Goal: Information Seeking & Learning: Learn about a topic

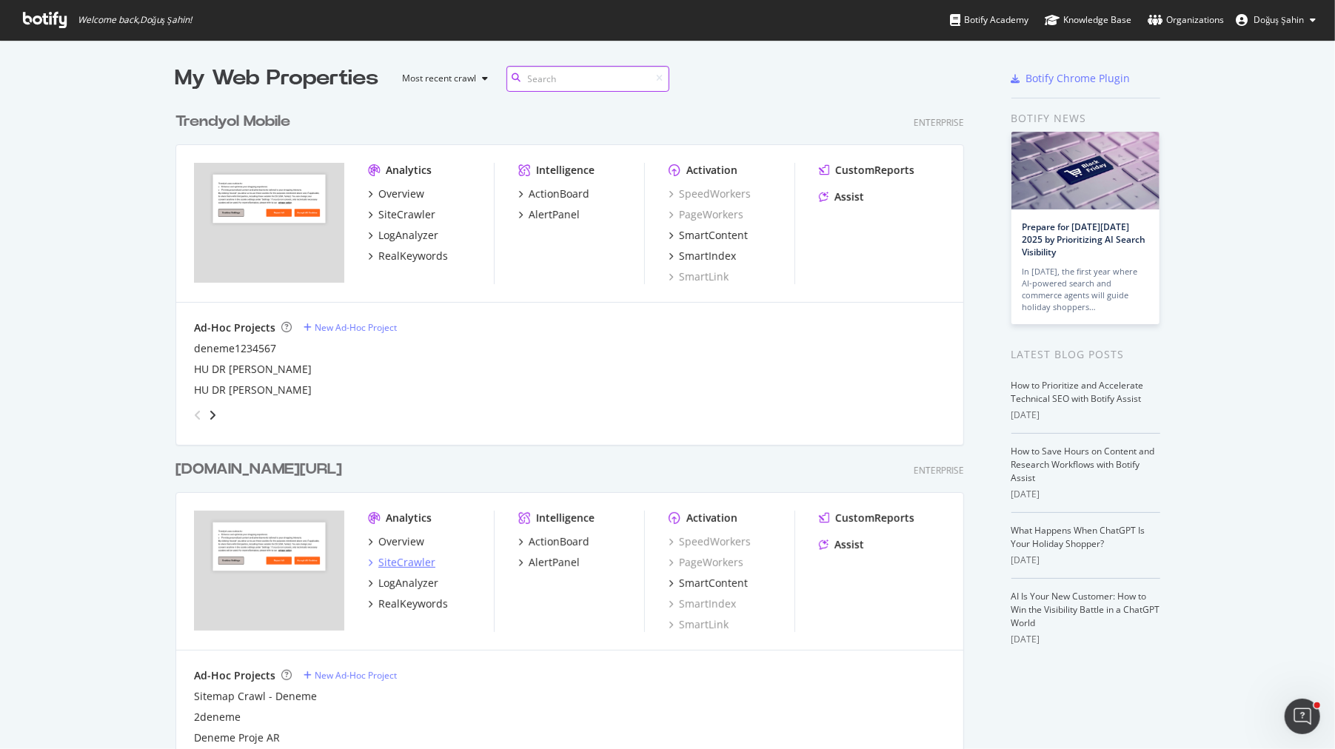
scroll to position [77, 0]
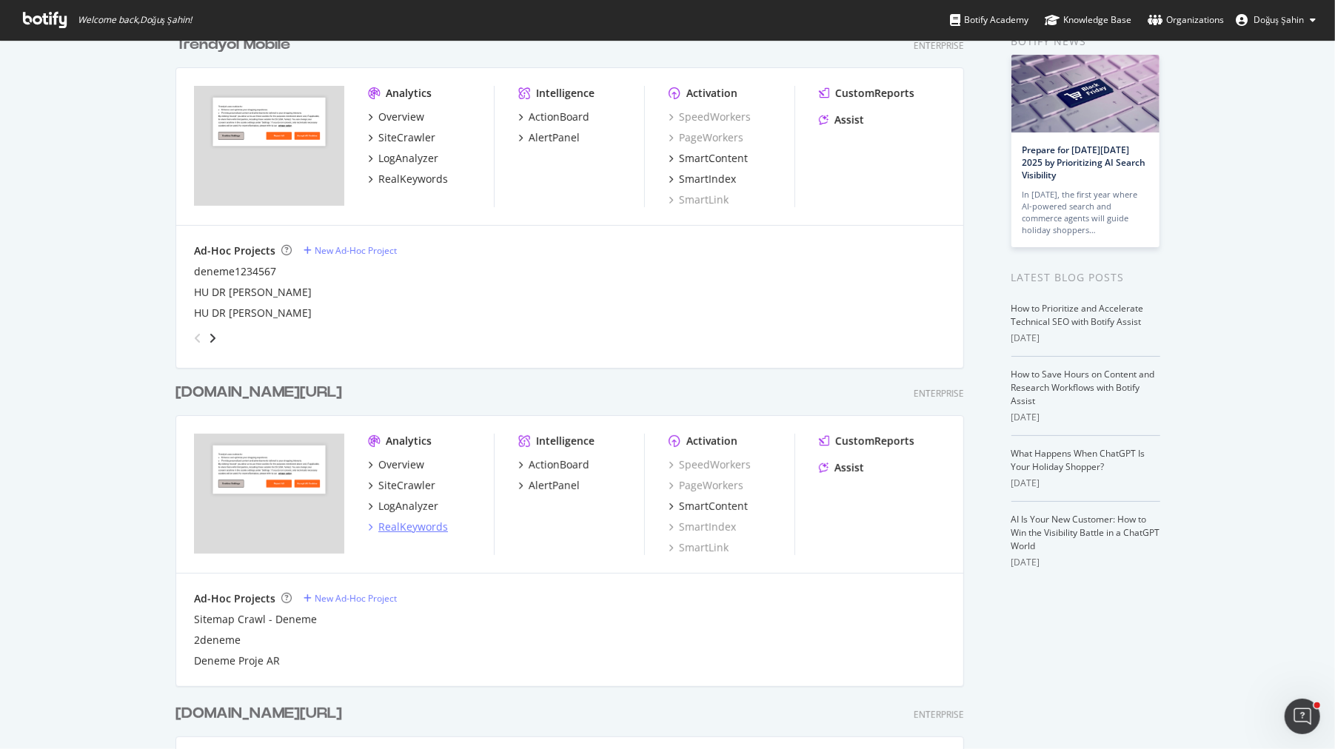
click at [420, 523] on div "RealKeywords" at bounding box center [413, 527] width 70 height 15
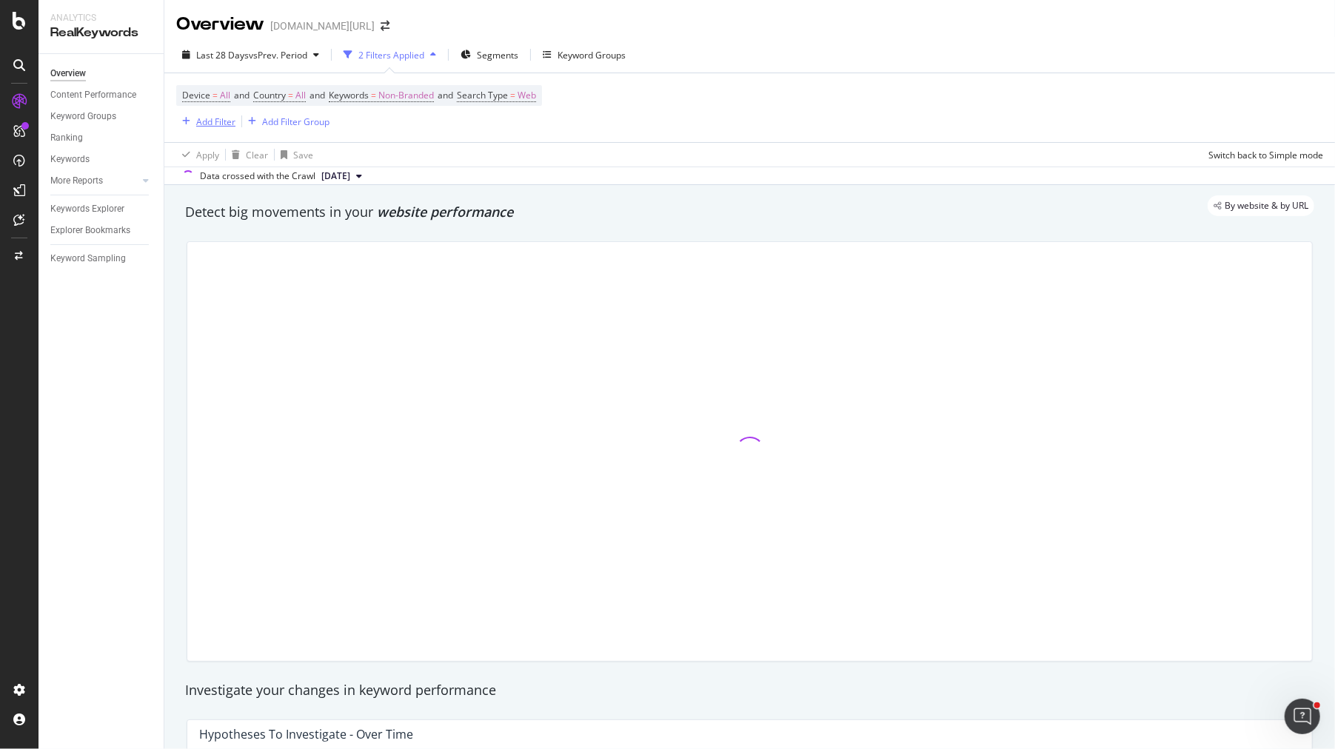
click at [225, 118] on div "Add Filter" at bounding box center [215, 121] width 39 height 13
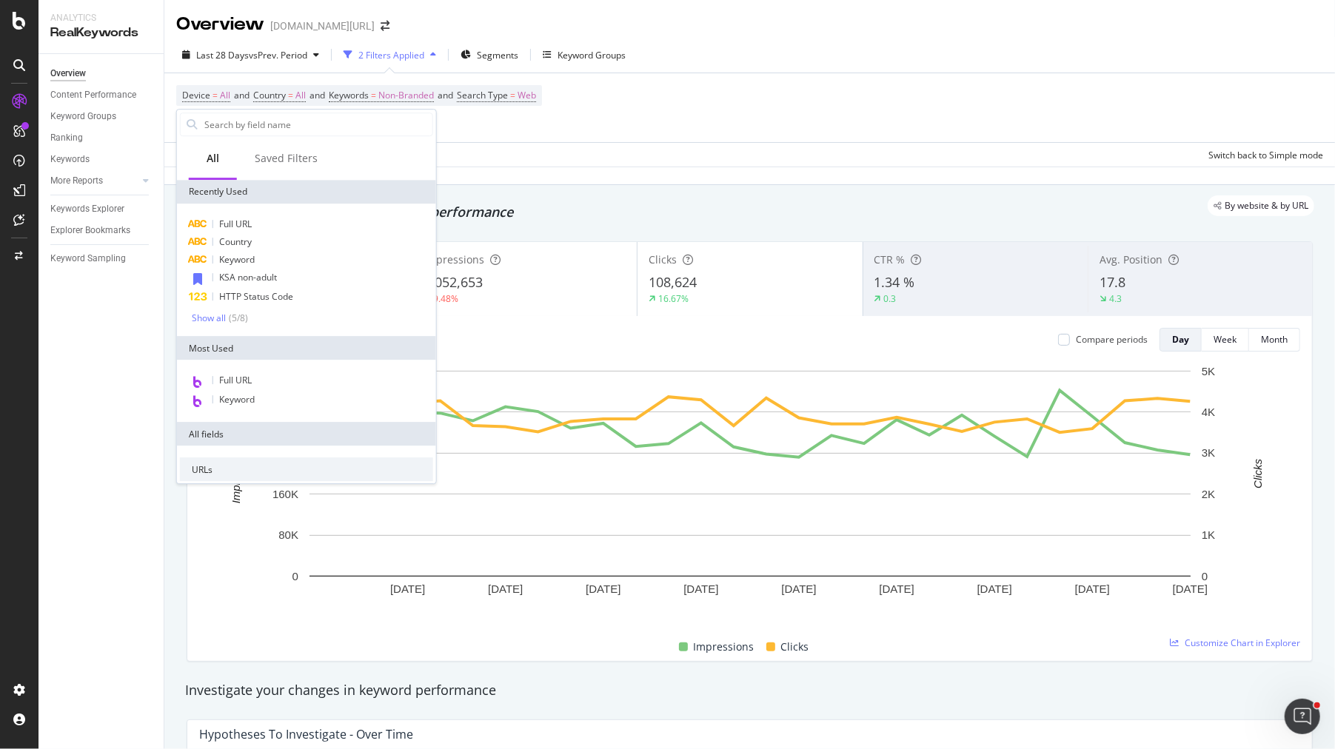
click at [914, 171] on div "Data crossed with the Crawl [DATE]" at bounding box center [749, 176] width 1170 height 18
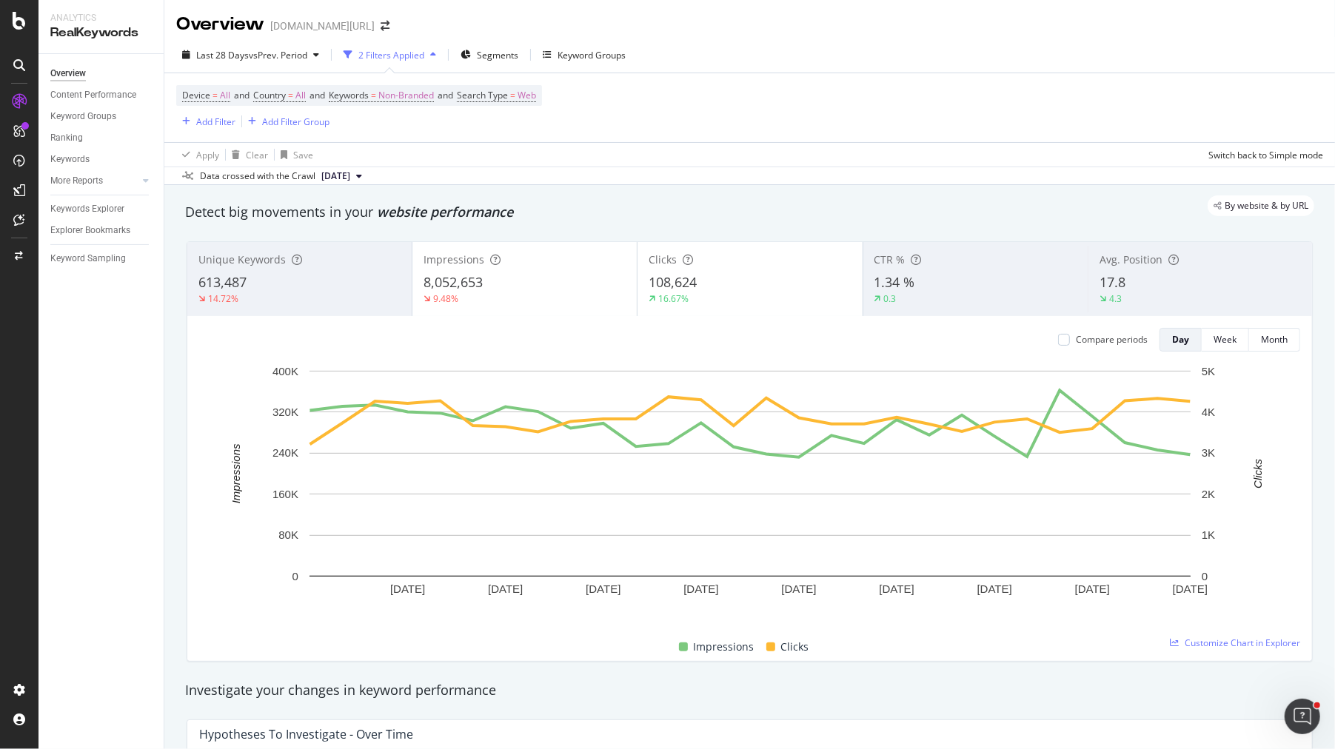
click at [506, 305] on div "Impressions 8,052,653 9.48%" at bounding box center [524, 279] width 224 height 67
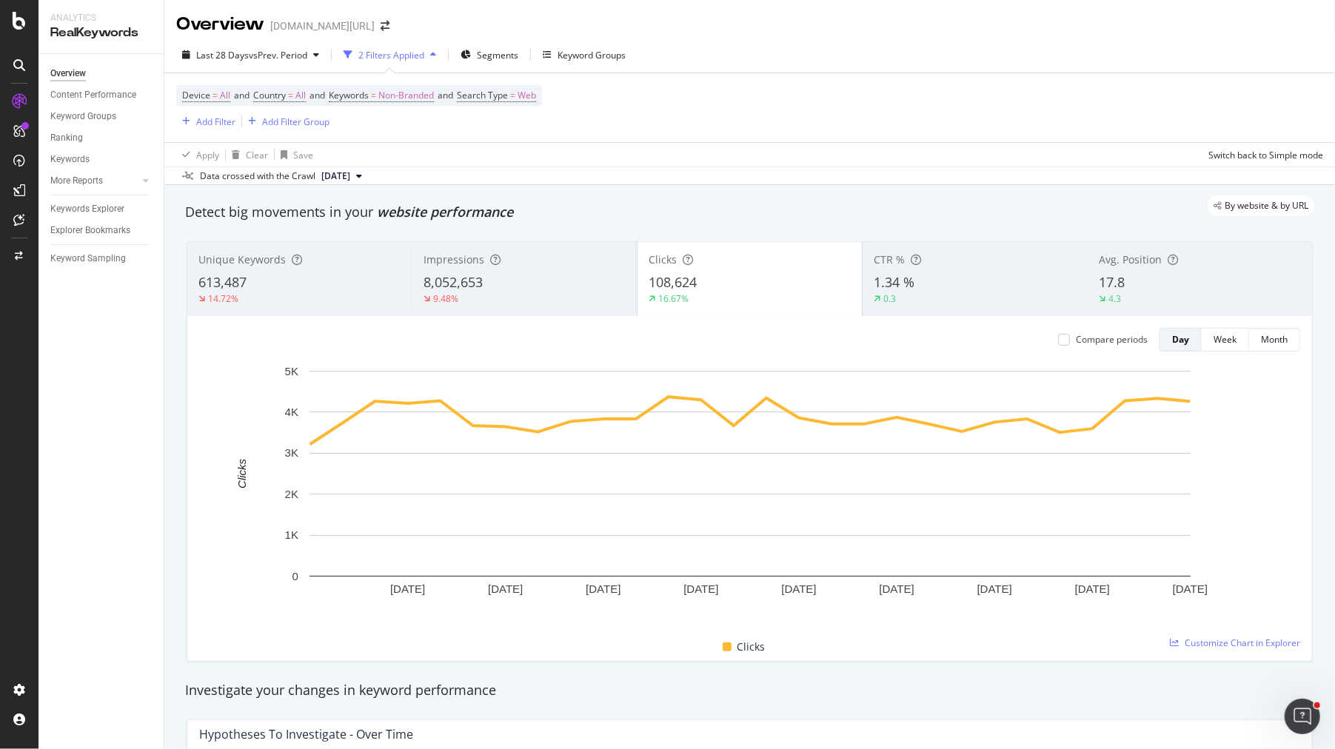
click at [306, 301] on div "14.72%" at bounding box center [299, 298] width 202 height 13
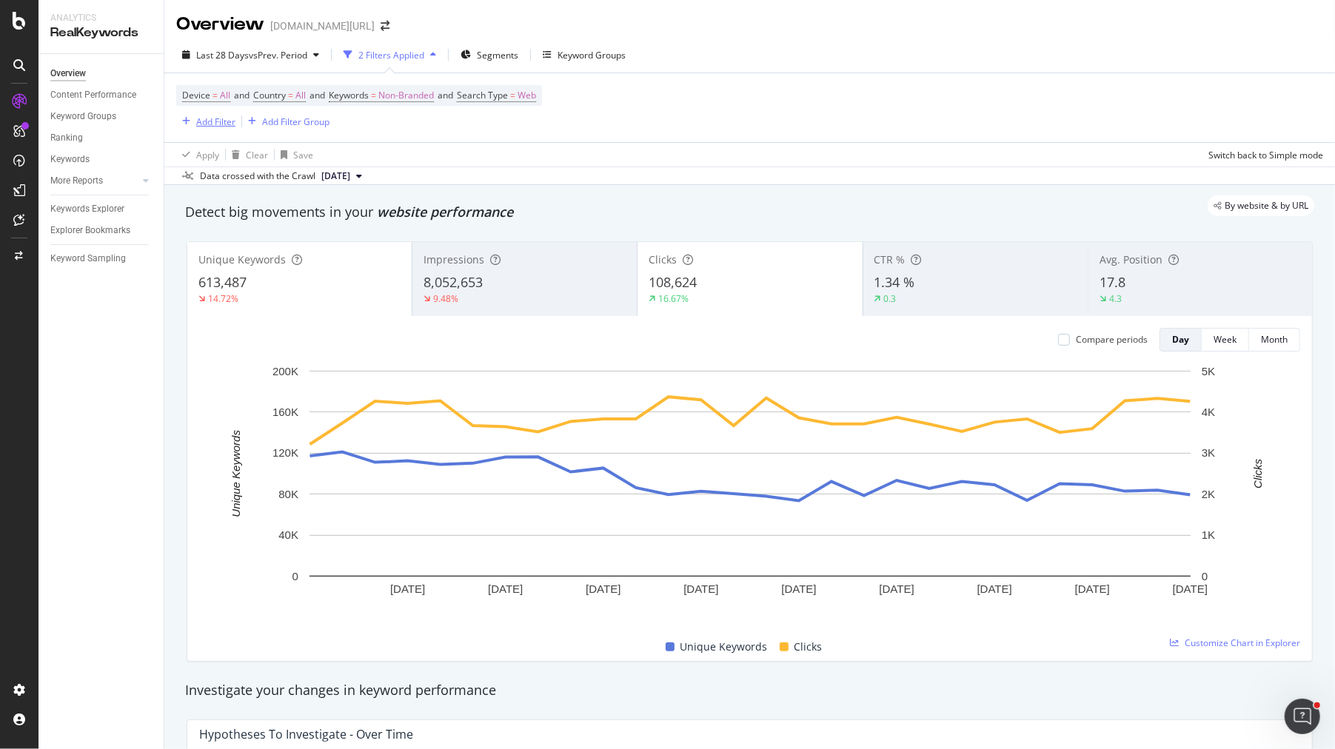
click at [213, 119] on div "Add Filter" at bounding box center [215, 121] width 39 height 13
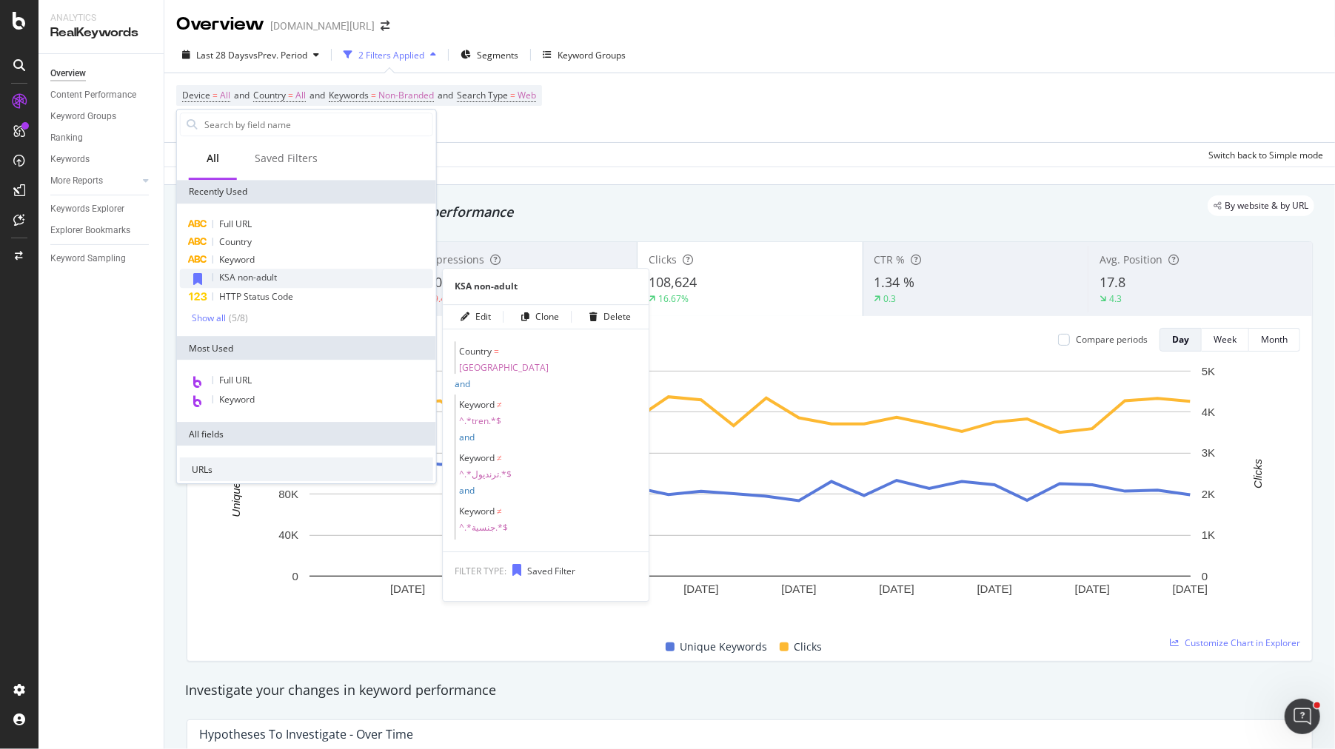
click at [255, 271] on span "KSA non-adult" at bounding box center [248, 277] width 58 height 13
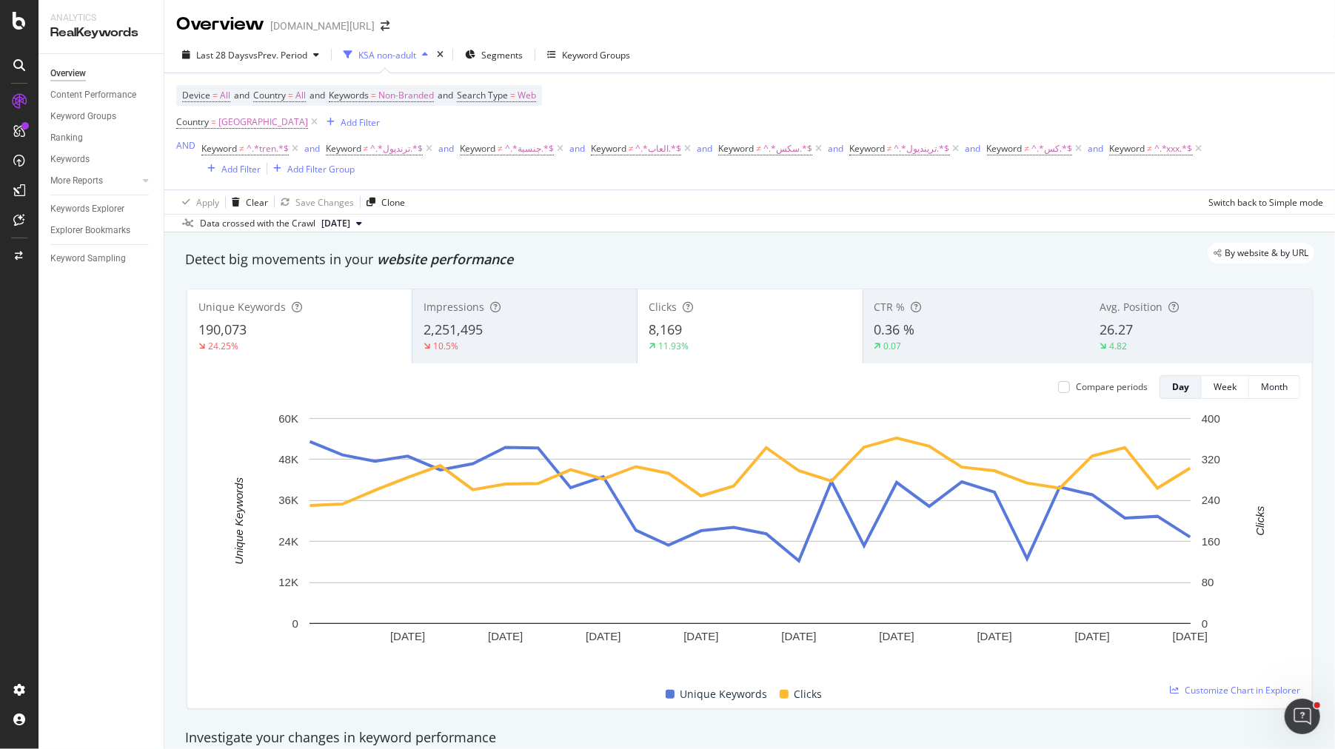
click at [329, 345] on div "24.25%" at bounding box center [299, 346] width 202 height 13
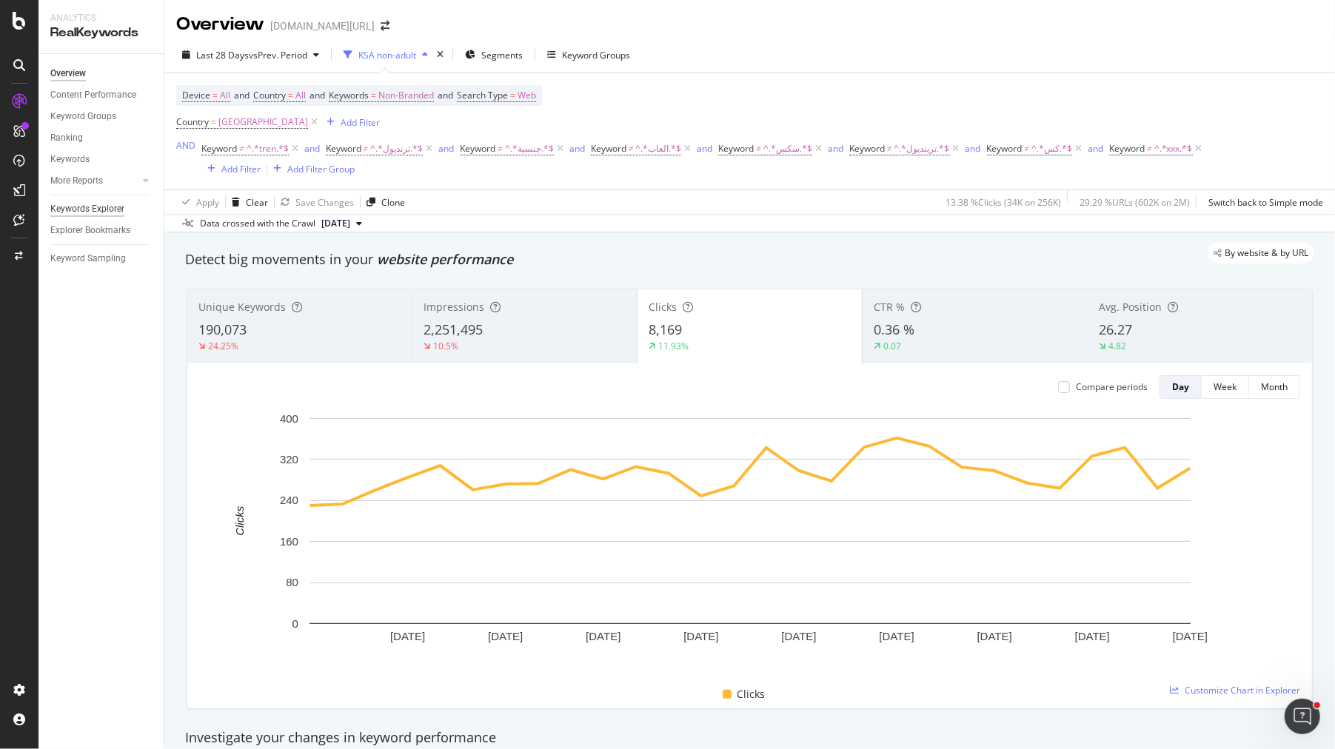
click at [121, 202] on div "Keywords Explorer" at bounding box center [87, 209] width 74 height 16
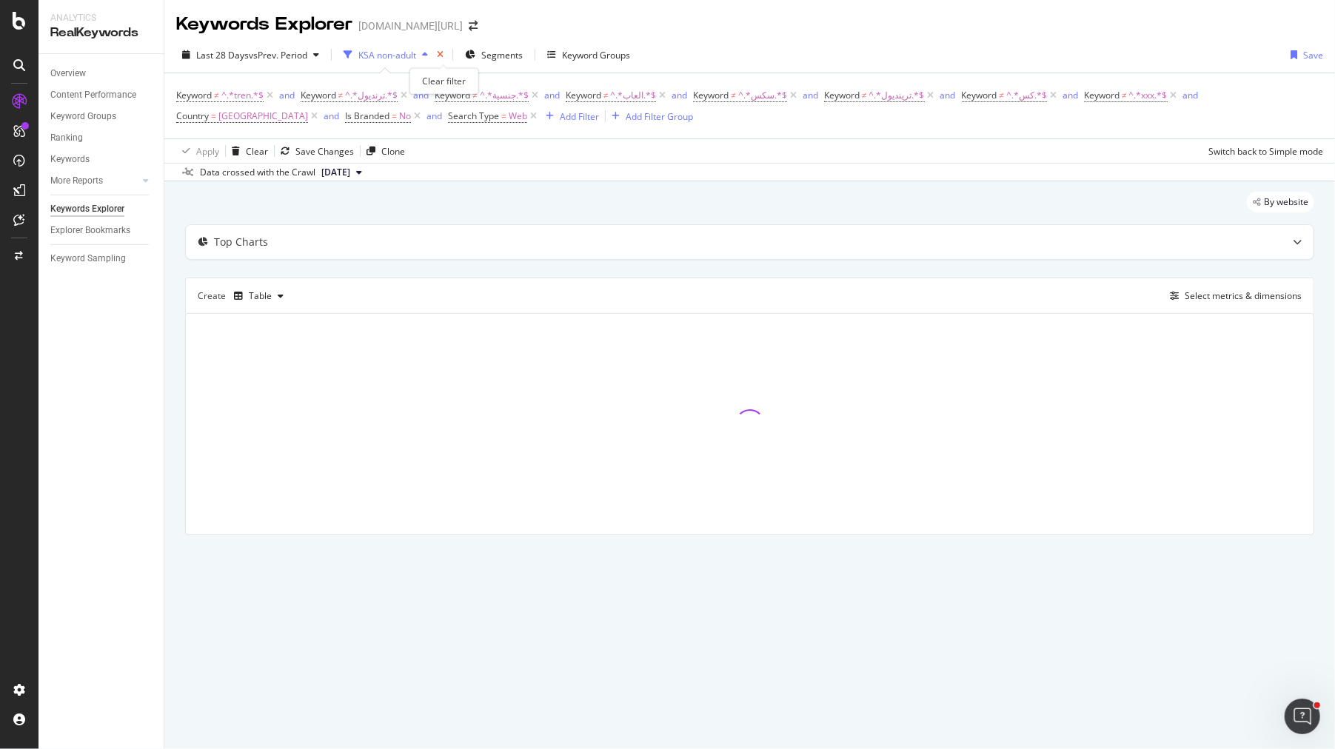
click at [440, 56] on icon "times" at bounding box center [440, 54] width 7 height 9
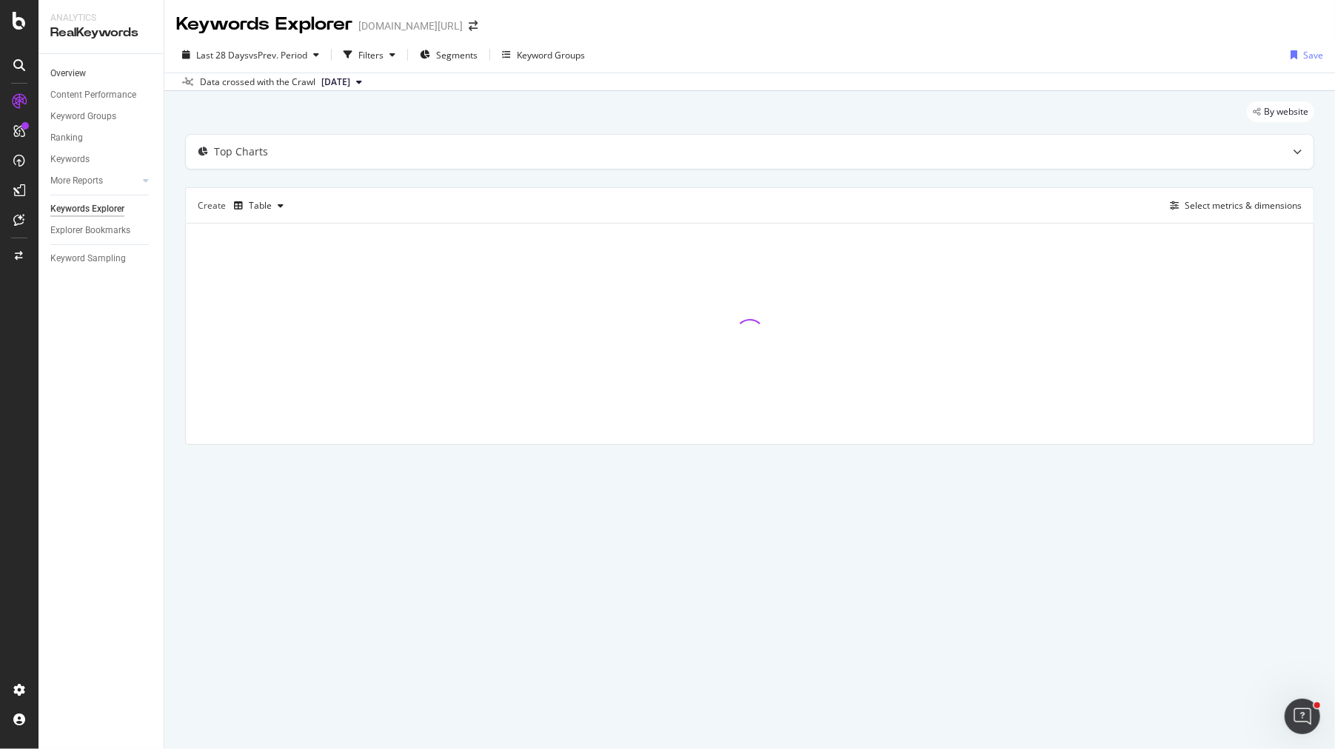
click at [90, 66] on link "Overview" at bounding box center [101, 74] width 103 height 16
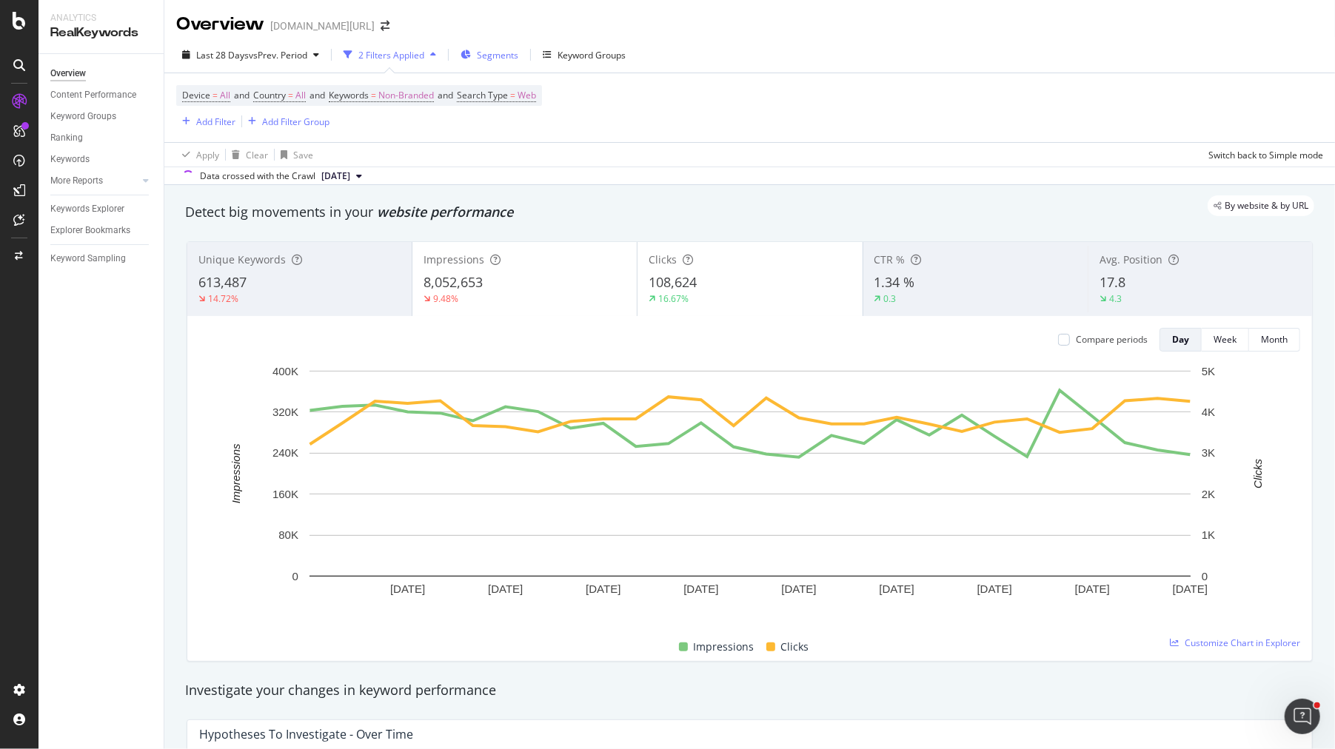
click at [487, 56] on span "Segments" at bounding box center [497, 55] width 41 height 13
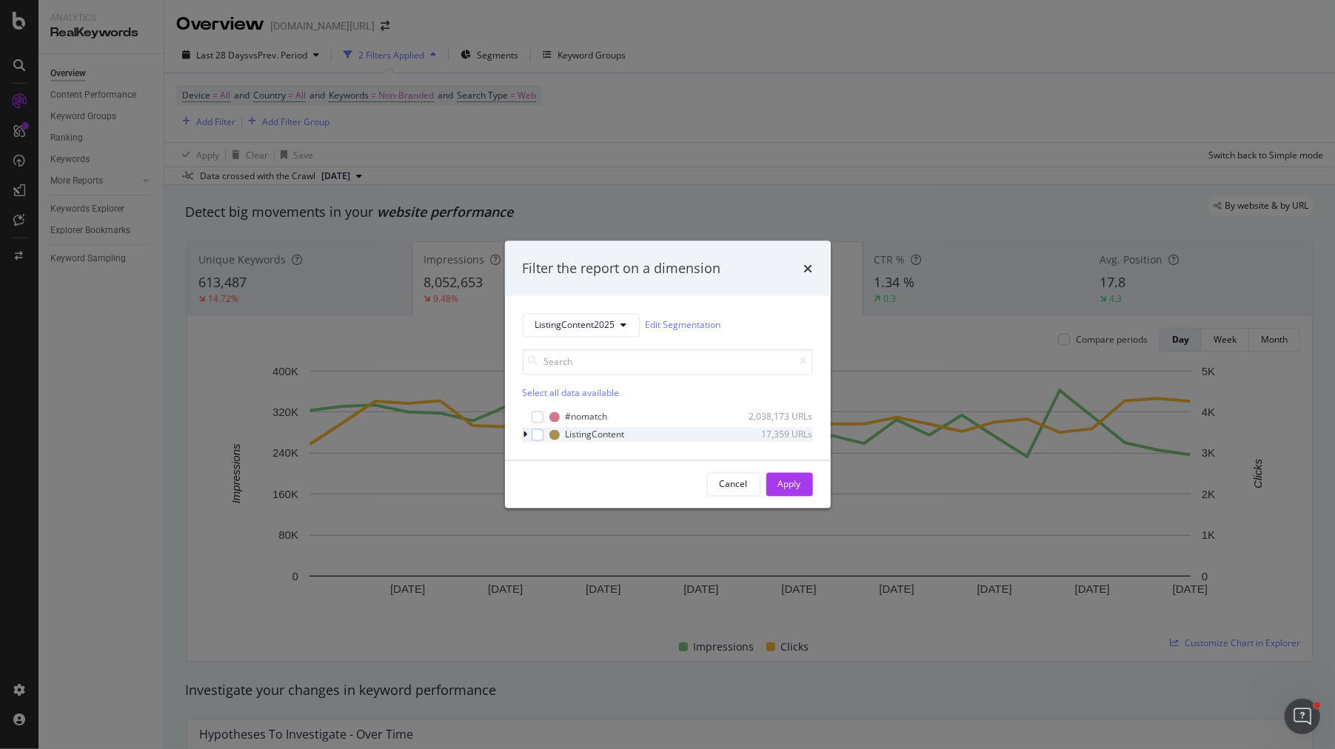
click at [524, 429] on div "modal" at bounding box center [527, 434] width 9 height 15
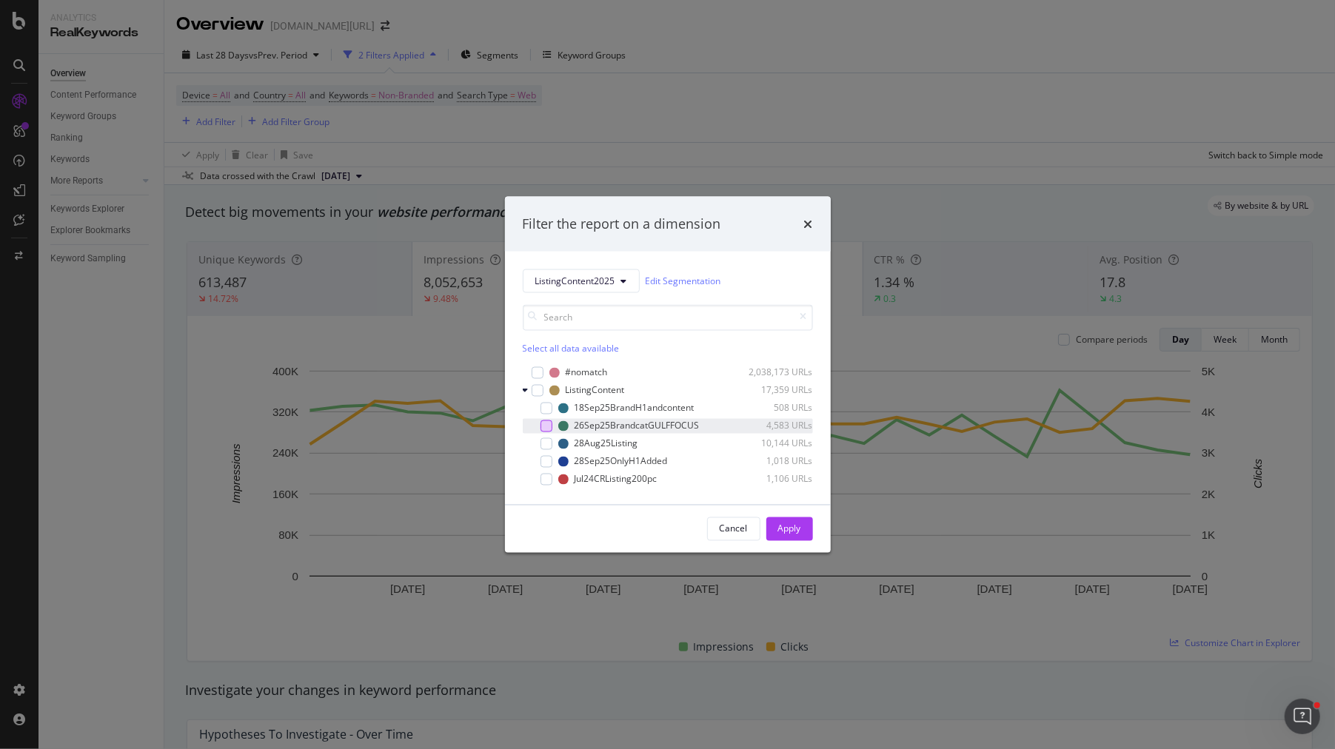
click at [551, 427] on div "modal" at bounding box center [546, 426] width 12 height 12
click at [788, 525] on div "Apply" at bounding box center [789, 529] width 23 height 13
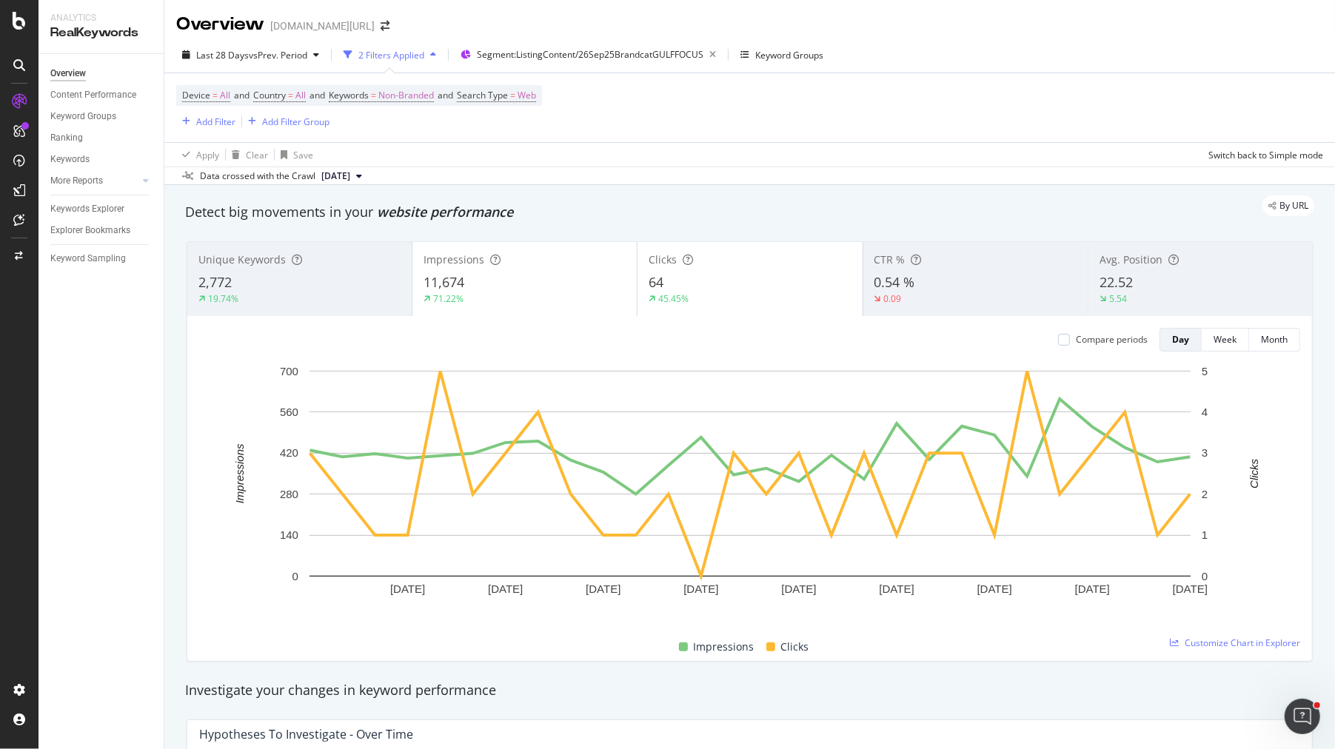
click at [336, 277] on div "2,772" at bounding box center [299, 282] width 202 height 19
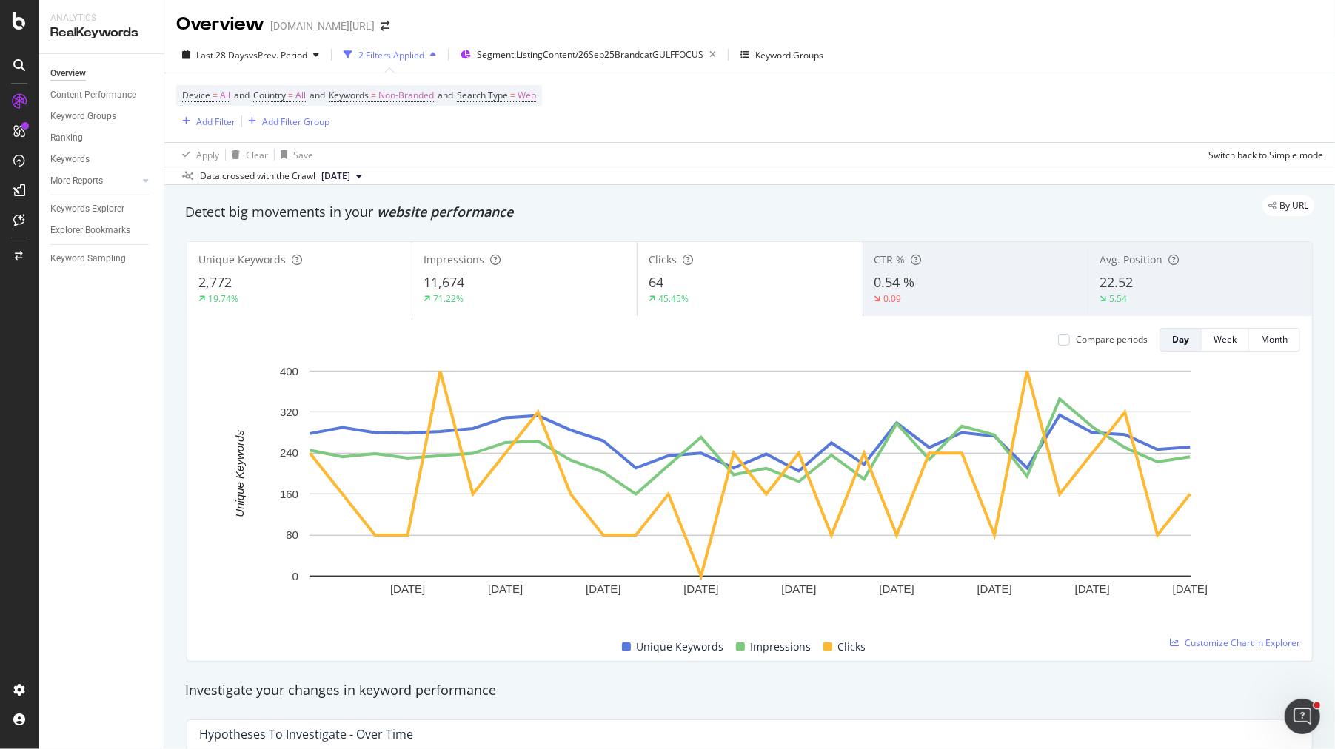
click at [723, 281] on div "64" at bounding box center [750, 282] width 202 height 19
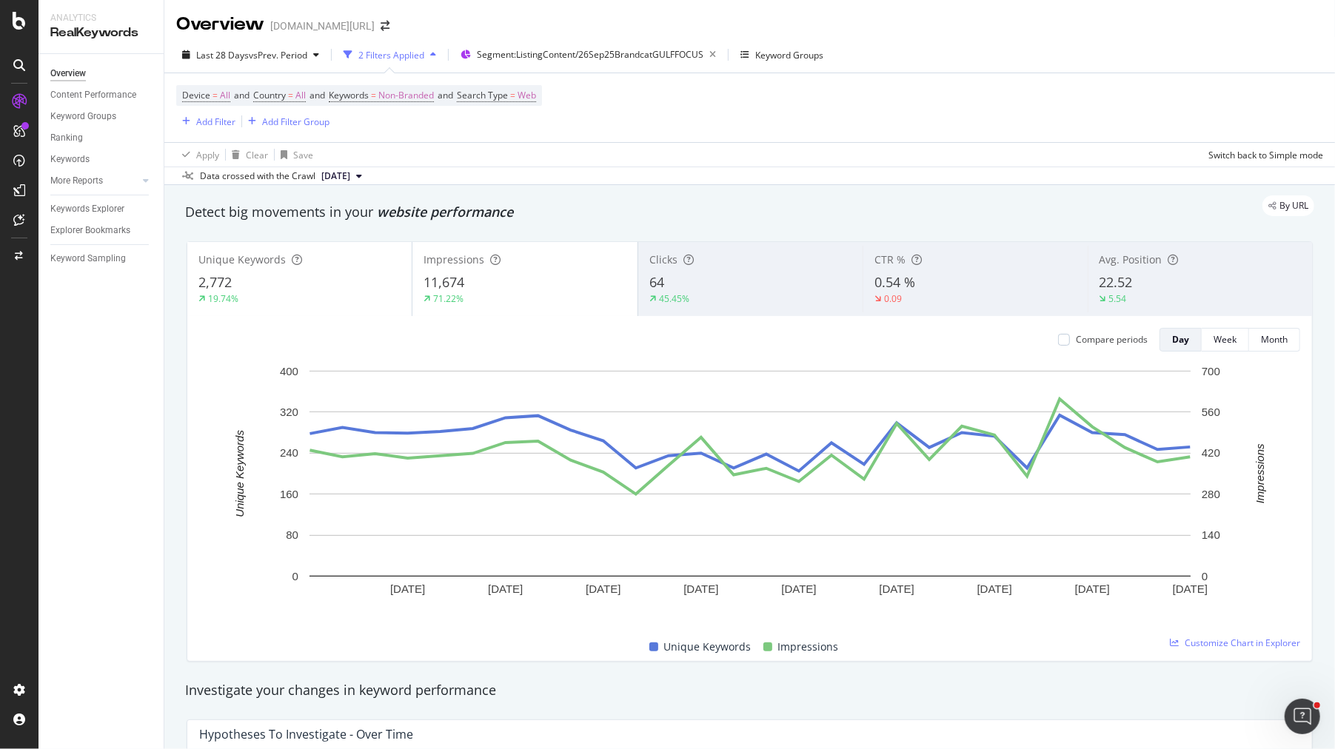
click at [557, 289] on div "11,674" at bounding box center [524, 282] width 202 height 19
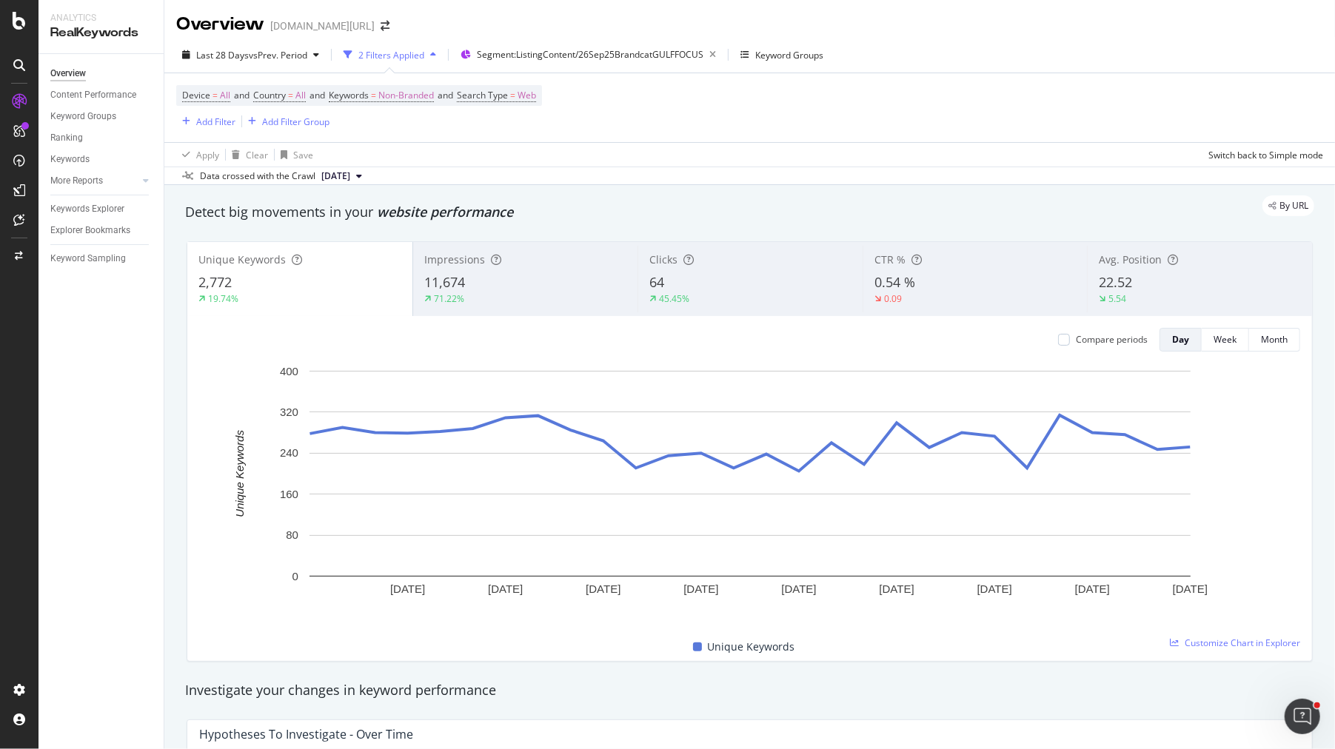
click at [545, 67] on div "Last 28 Days vs Prev. Period 2 Filters Applied Segment: ListingContent/26Sep25B…" at bounding box center [749, 58] width 1170 height 30
click at [549, 62] on div "Segment: ListingContent/26Sep25BrandcatGULFFOCUS" at bounding box center [599, 54] width 245 height 21
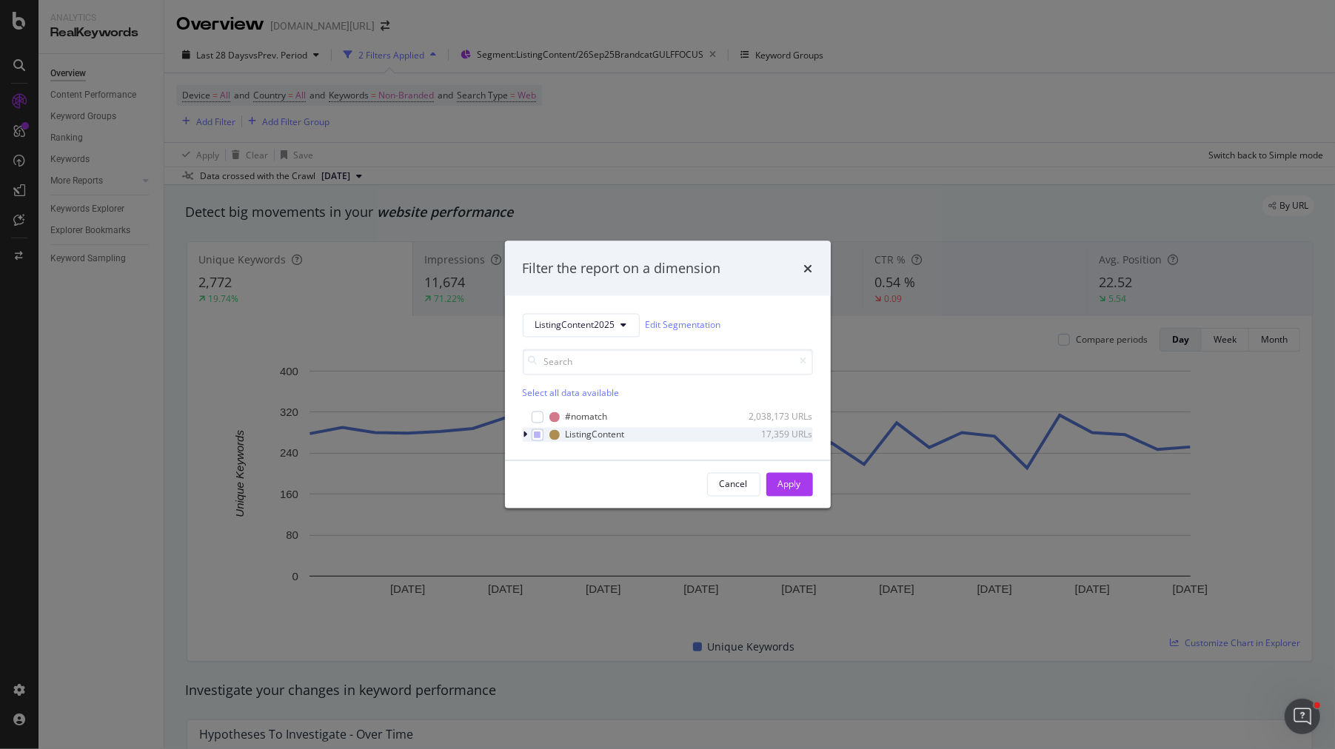
click at [525, 433] on icon "modal" at bounding box center [525, 434] width 4 height 9
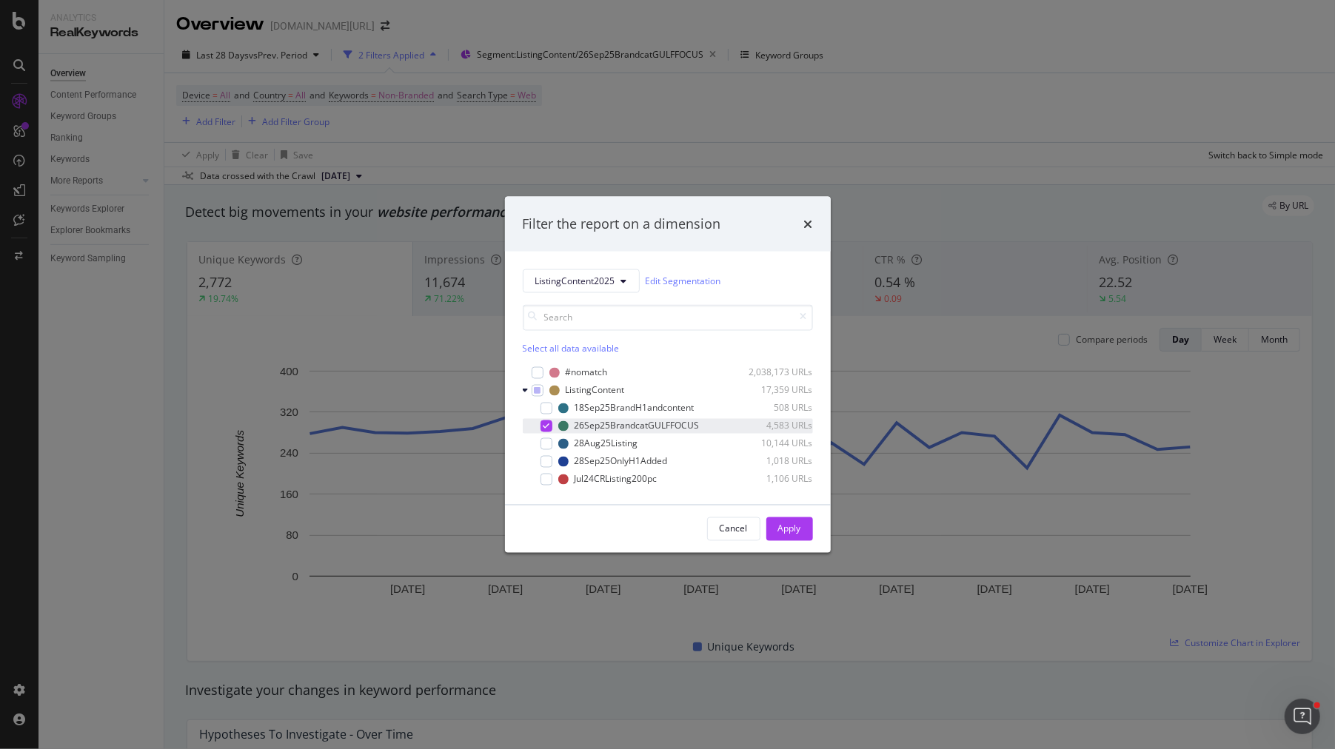
click at [543, 426] on icon "modal" at bounding box center [546, 425] width 7 height 7
click at [552, 412] on div "modal" at bounding box center [546, 408] width 12 height 12
click at [771, 523] on button "Apply" at bounding box center [789, 529] width 47 height 24
